Goal: Task Accomplishment & Management: Manage account settings

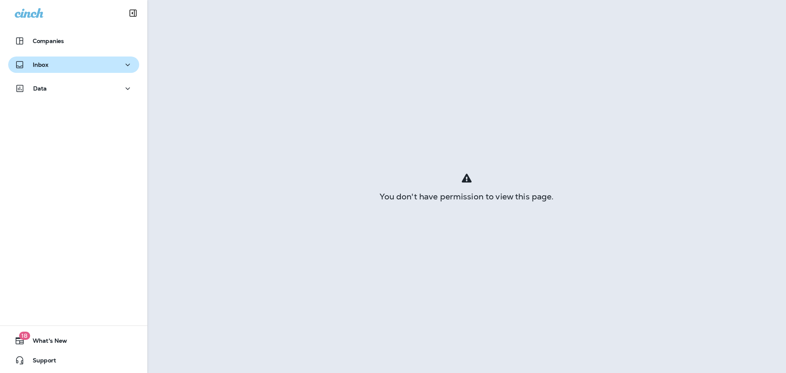
click at [62, 70] on div "Inbox" at bounding box center [74, 65] width 118 height 10
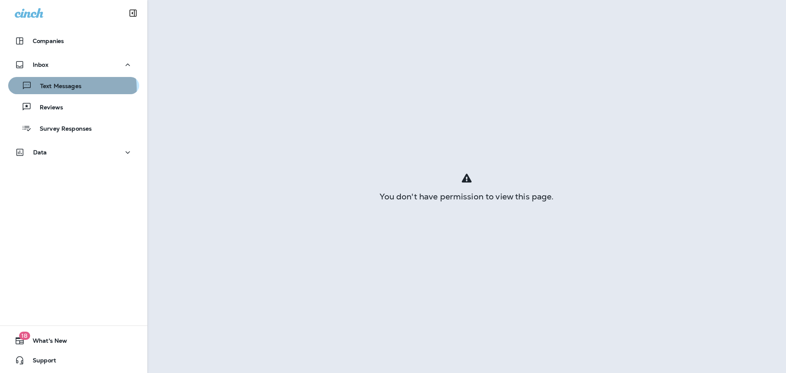
click at [67, 88] on p "Text Messages" at bounding box center [57, 87] width 50 height 8
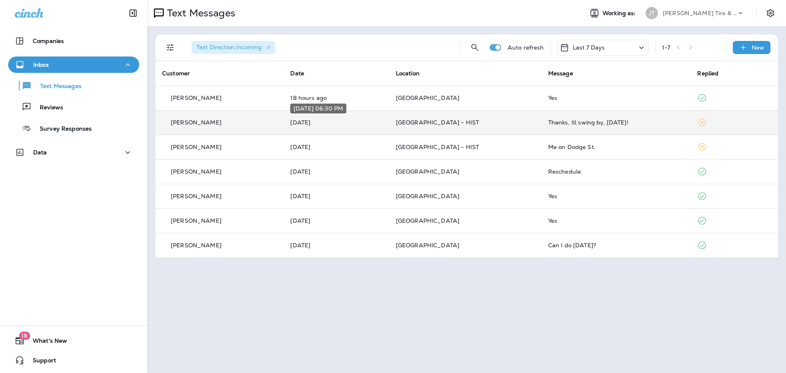
click at [320, 121] on p "[DATE]" at bounding box center [336, 122] width 92 height 7
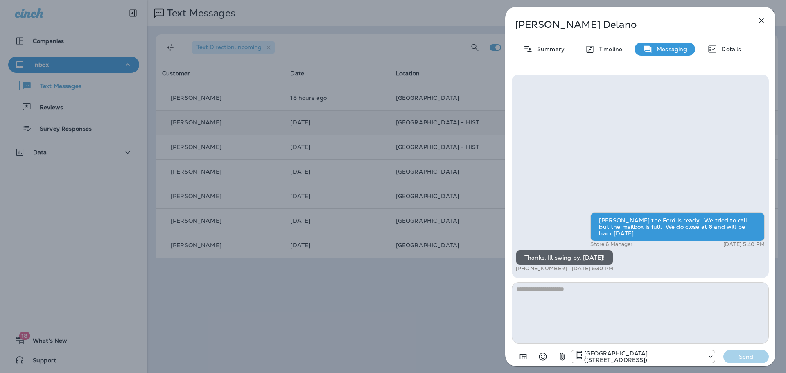
click at [392, 126] on div "[PERSON_NAME] Summary Timeline Messaging Details [PERSON_NAME] the Ford is read…" at bounding box center [393, 186] width 786 height 373
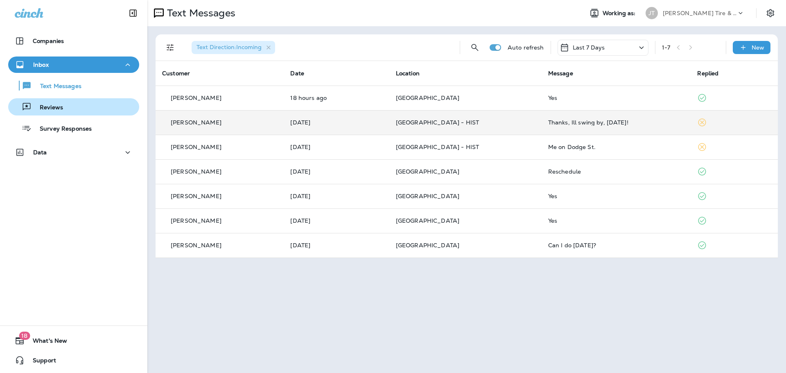
click at [79, 113] on div "Reviews" at bounding box center [73, 107] width 124 height 12
